Goal: Navigation & Orientation: Find specific page/section

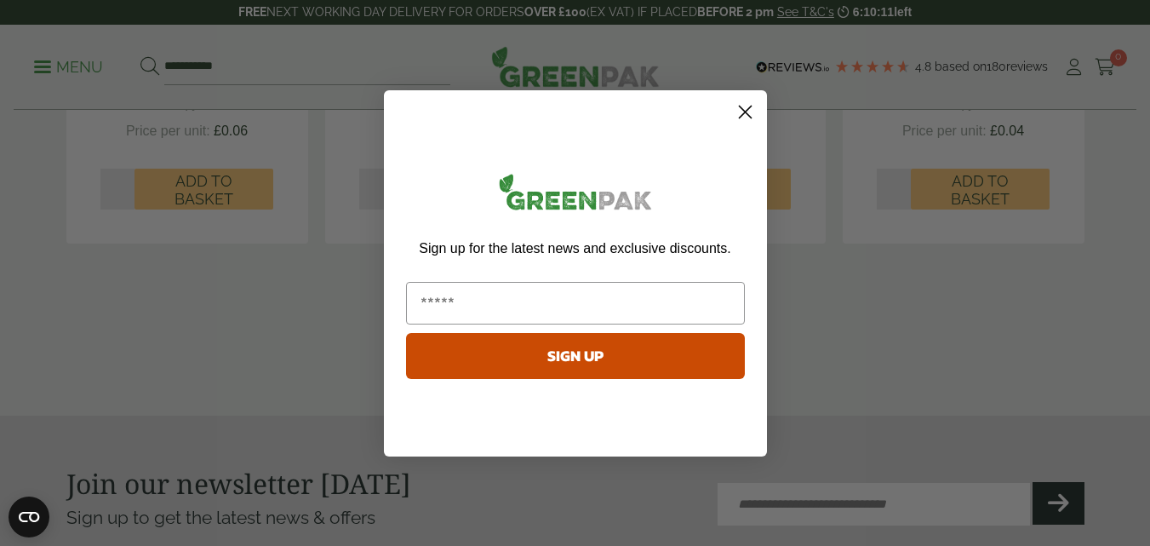
scroll to position [1891, 0]
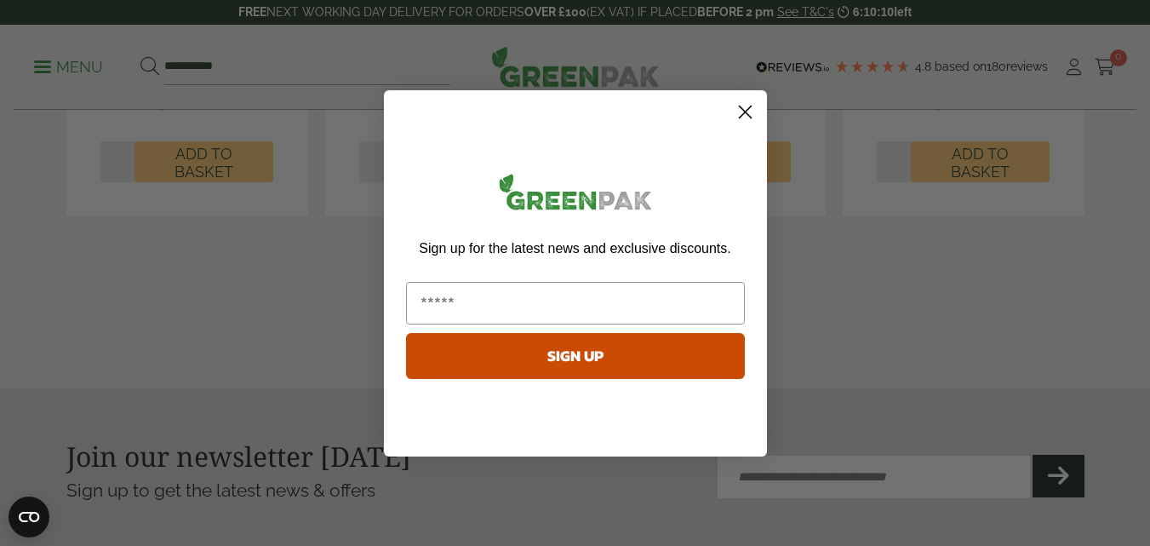
click at [745, 115] on circle "Close dialog" at bounding box center [745, 111] width 28 height 28
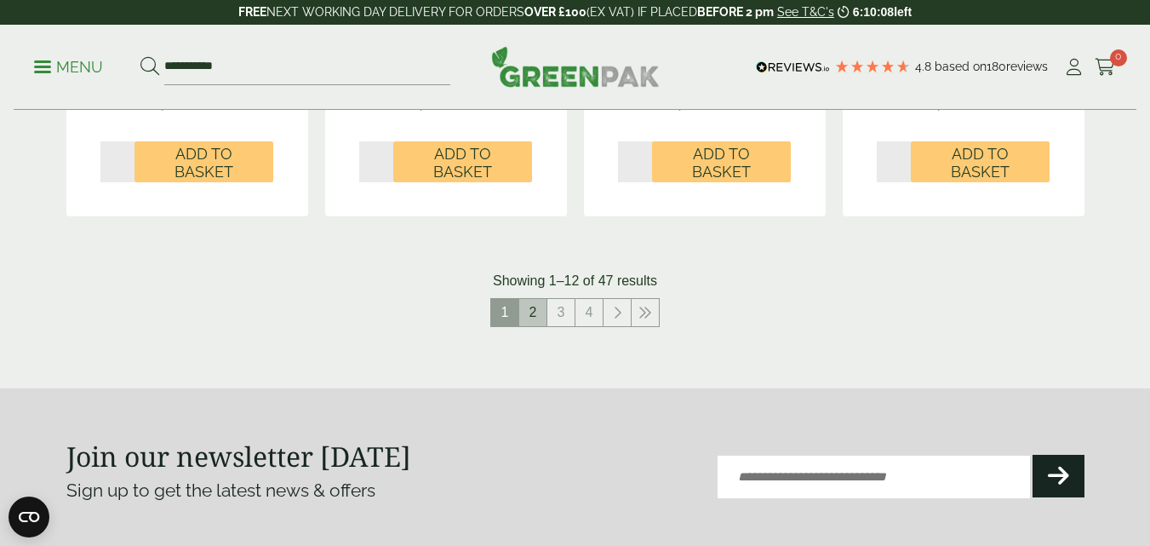
click at [539, 313] on link "2" at bounding box center [532, 312] width 27 height 27
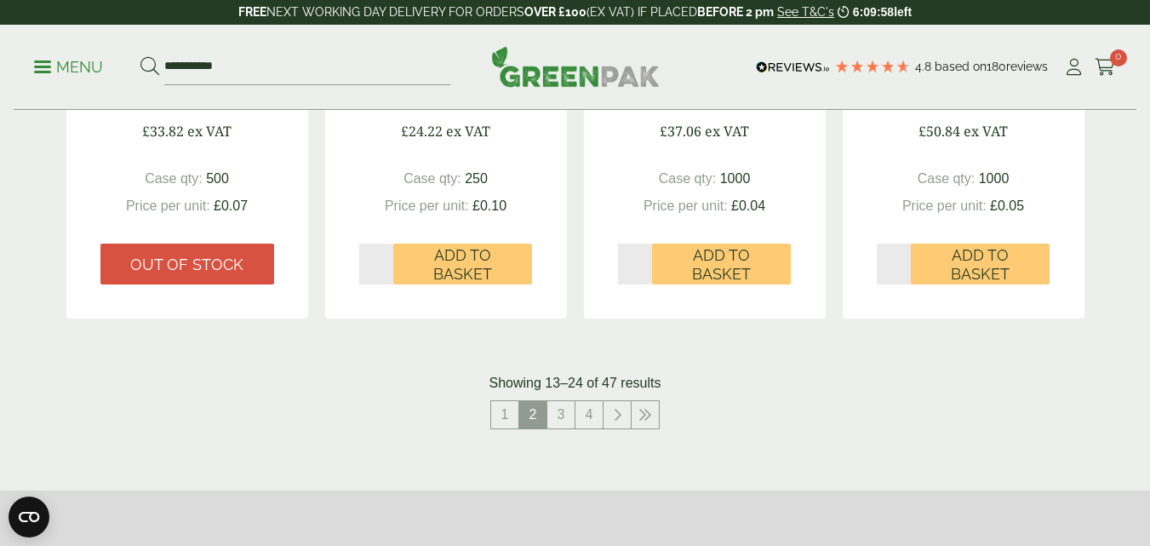
scroll to position [1873, 0]
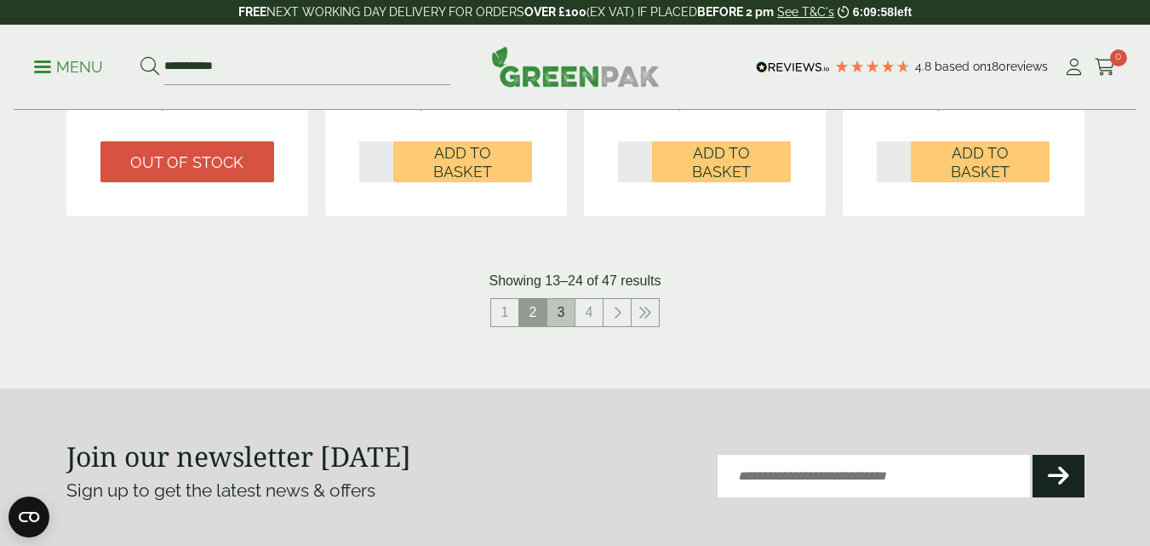
click at [553, 312] on link "3" at bounding box center [561, 312] width 27 height 27
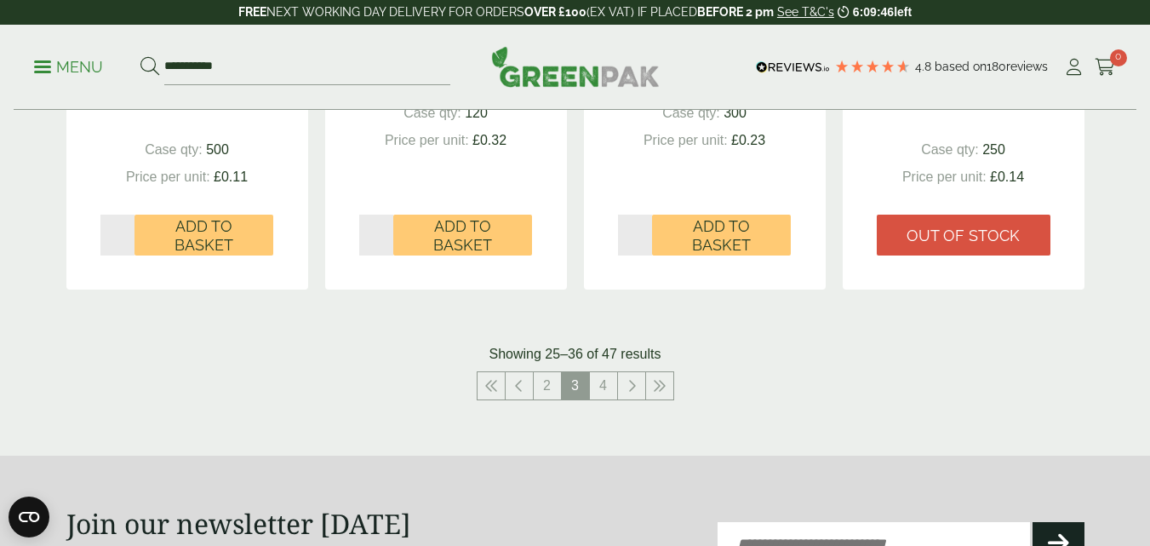
scroll to position [1873, 0]
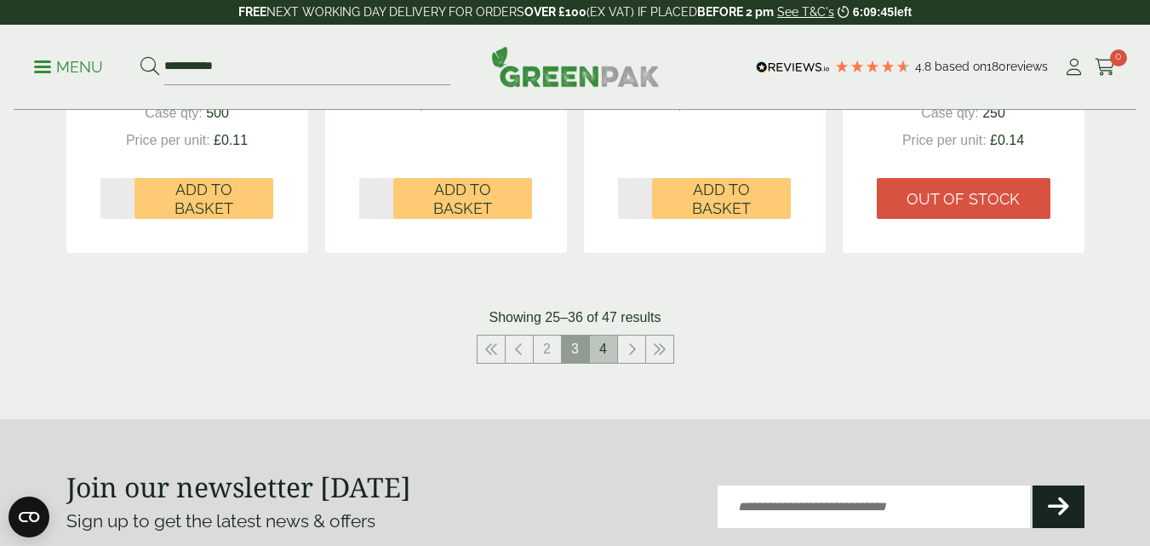
click at [593, 345] on link "4" at bounding box center [603, 348] width 27 height 27
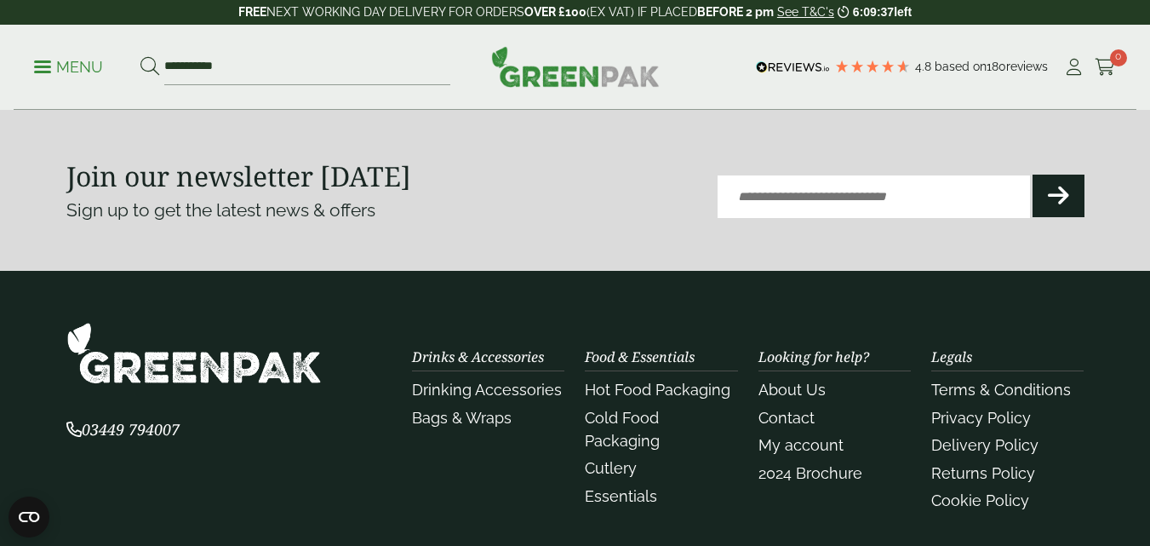
scroll to position [2311, 0]
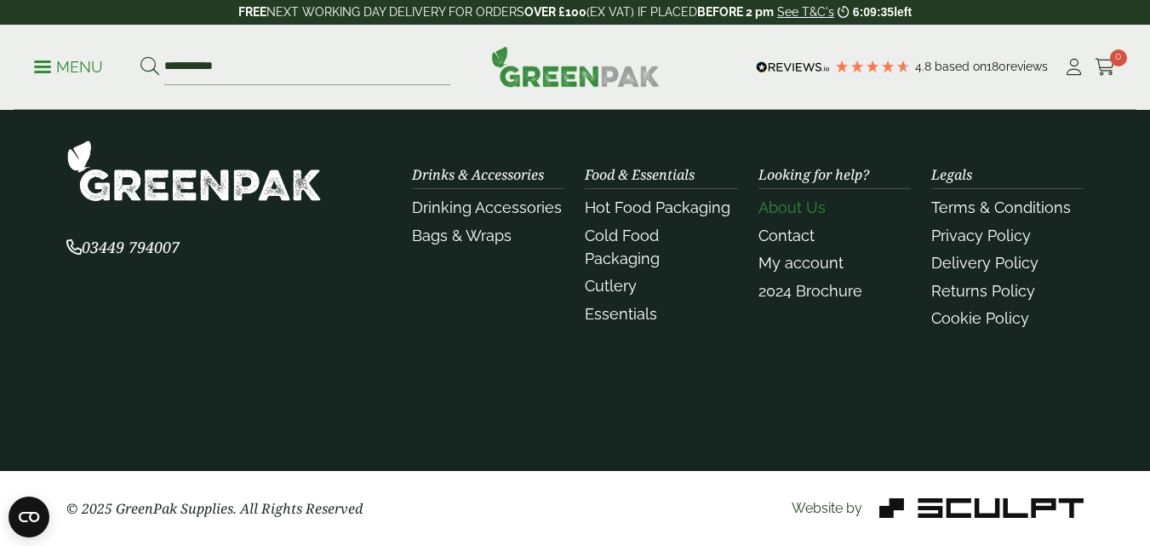
click at [770, 208] on link "About Us" at bounding box center [792, 207] width 67 height 18
